Goal: Transaction & Acquisition: Purchase product/service

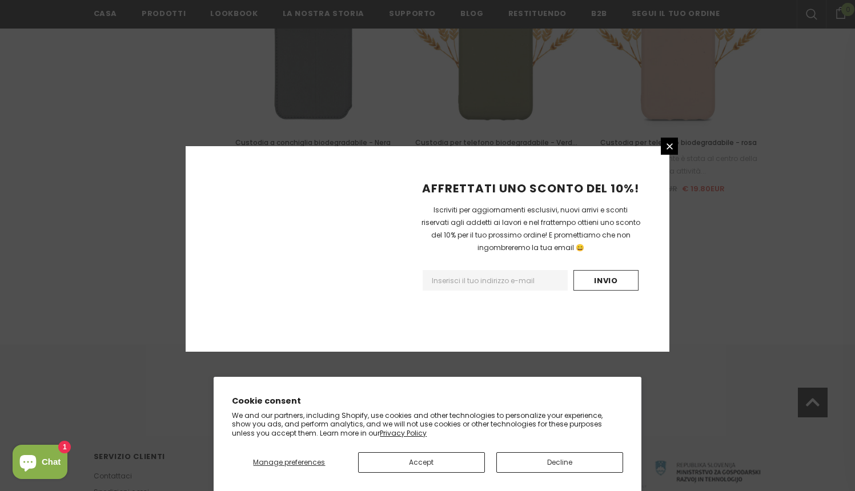
scroll to position [1314, 0]
